Goal: Transaction & Acquisition: Purchase product/service

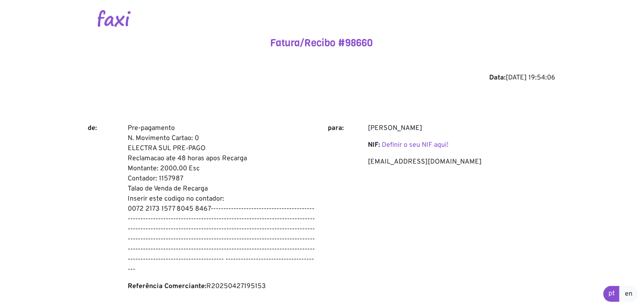
click at [113, 16] on img at bounding box center [114, 18] width 33 height 17
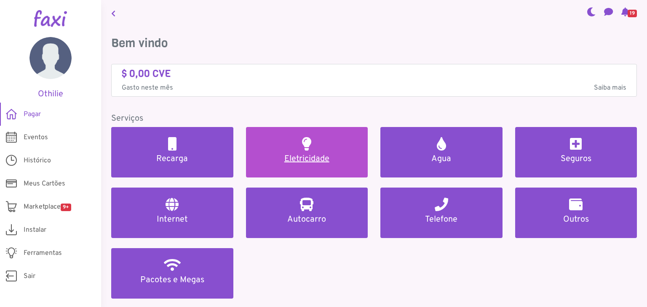
click at [317, 140] on link "Eletricidade" at bounding box center [307, 152] width 122 height 51
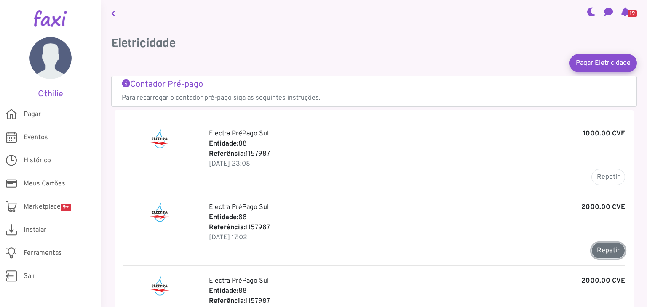
click at [596, 253] on button "Repetir" at bounding box center [608, 251] width 34 height 16
type input "*******"
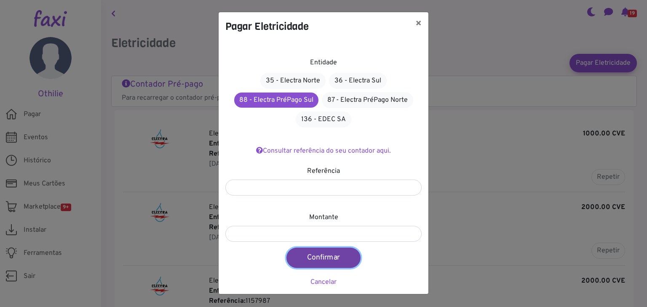
click at [331, 261] on button "Confirmar" at bounding box center [323, 258] width 74 height 20
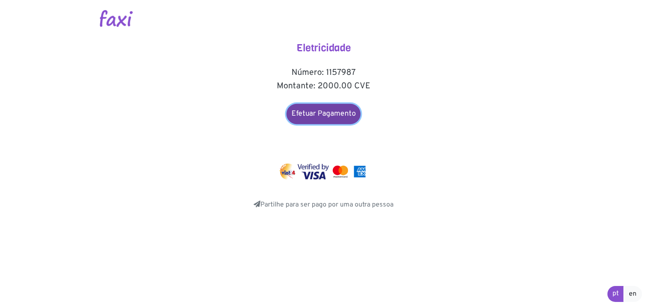
click at [342, 109] on link "Efetuar Pagamento" at bounding box center [323, 114] width 74 height 20
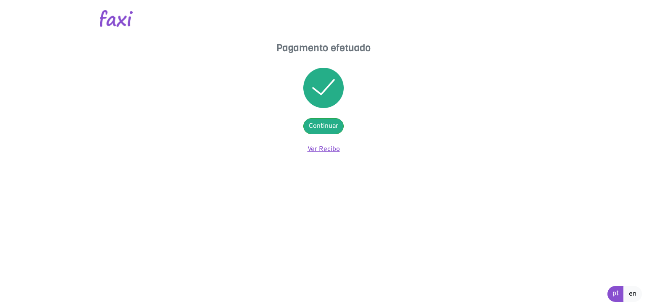
click at [320, 150] on link "Ver Recibo" at bounding box center [323, 149] width 32 height 8
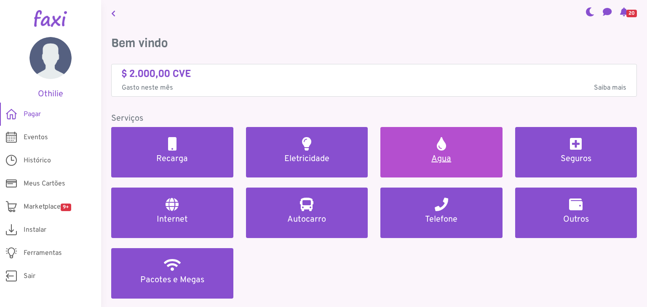
click at [442, 137] on h2 at bounding box center [441, 143] width 9 height 13
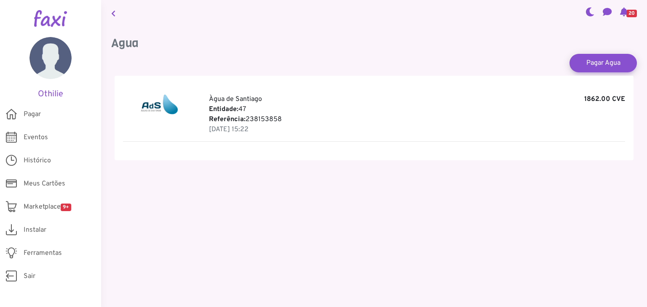
click at [285, 125] on p "[DATE] 15:22" at bounding box center [417, 130] width 416 height 10
click at [246, 105] on p "Entidade: 47" at bounding box center [417, 109] width 416 height 10
click at [602, 67] on link "Pagar Agua" at bounding box center [603, 63] width 74 height 20
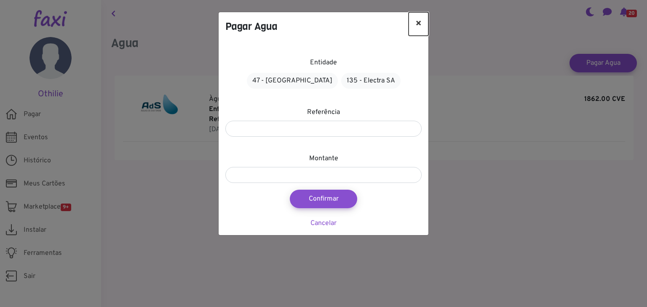
click at [421, 25] on button "×" at bounding box center [418, 24] width 20 height 24
